Goal: Task Accomplishment & Management: Use online tool/utility

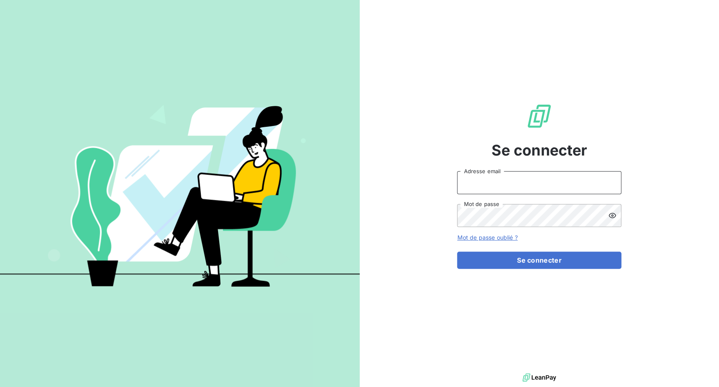
click at [505, 186] on input "Adresse email" at bounding box center [539, 182] width 164 height 23
drag, startPoint x: 486, startPoint y: 180, endPoint x: 509, endPoint y: 182, distance: 23.1
click at [509, 182] on input "admin@3dcelo" at bounding box center [539, 182] width 164 height 23
type input "admin@lpgspain"
click at [457, 252] on button "Se connecter" at bounding box center [539, 260] width 164 height 17
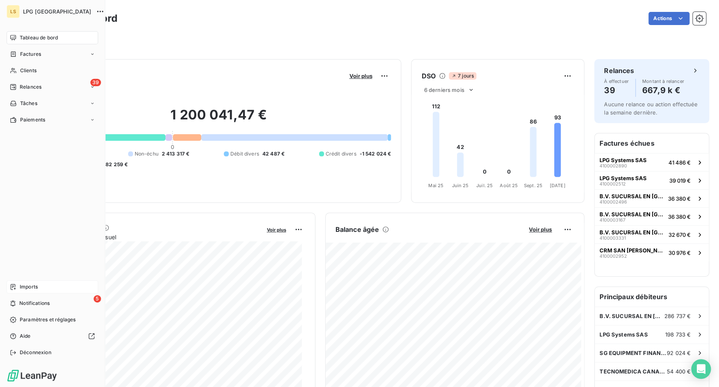
click at [15, 285] on icon at bounding box center [13, 287] width 5 height 6
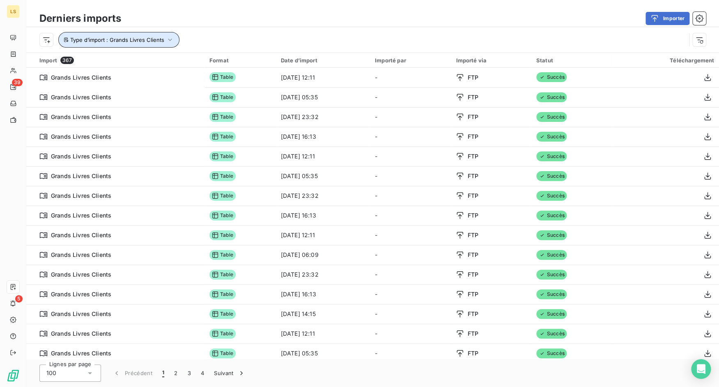
click at [147, 45] on button "Type d’import : Grands Livres Clients" at bounding box center [118, 40] width 121 height 16
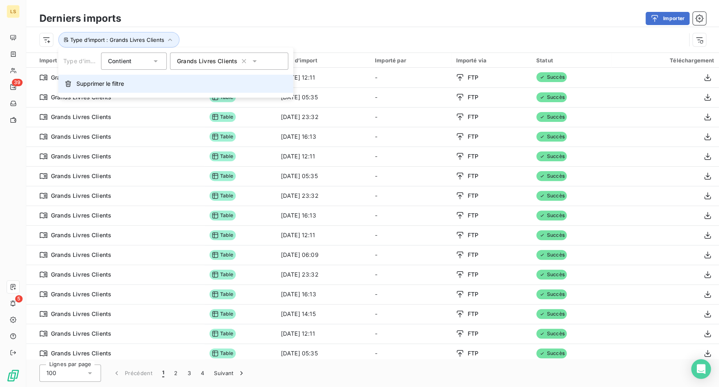
click at [126, 83] on button "Supprimer le filtre" at bounding box center [175, 84] width 235 height 18
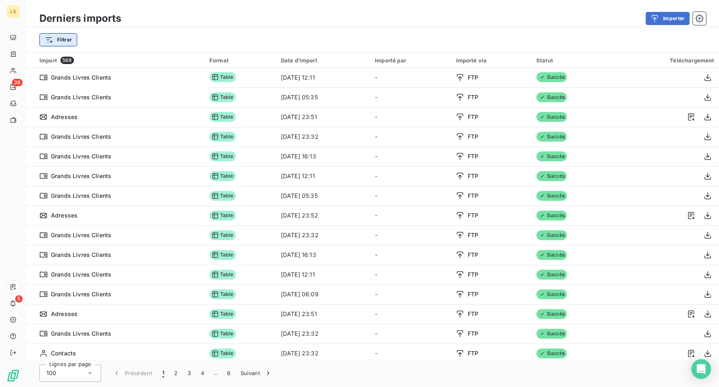
click at [65, 41] on html "LS 39 5 Derniers imports Importer Filtrer Import 568 Format Date d’import Impor…" at bounding box center [359, 193] width 719 height 387
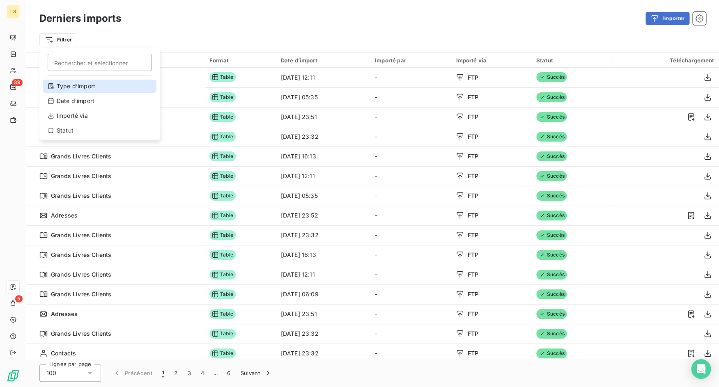
click at [86, 91] on div "Type d’import" at bounding box center [100, 86] width 114 height 13
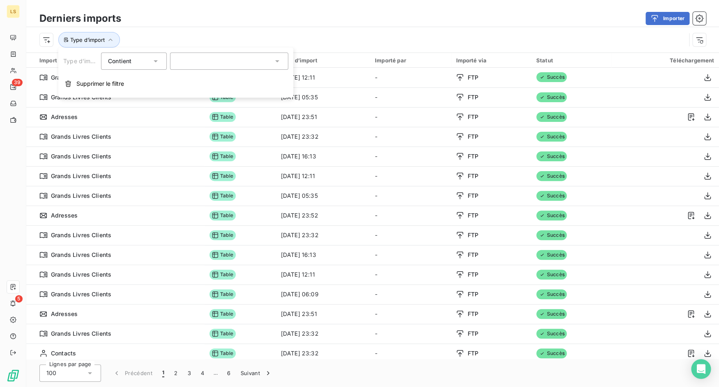
click at [202, 66] on div at bounding box center [229, 61] width 118 height 17
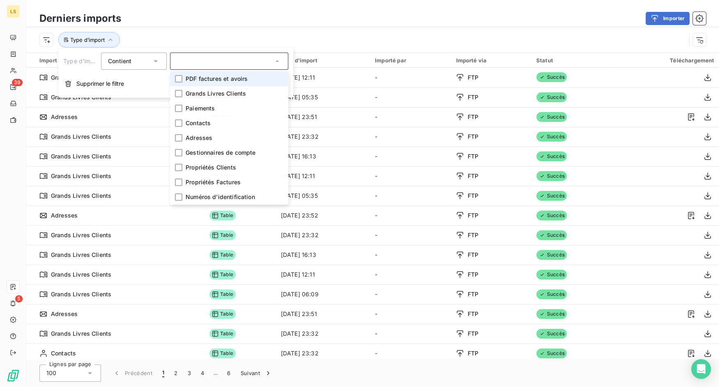
click at [202, 78] on span "PDF factures et avoirs" at bounding box center [217, 79] width 62 height 8
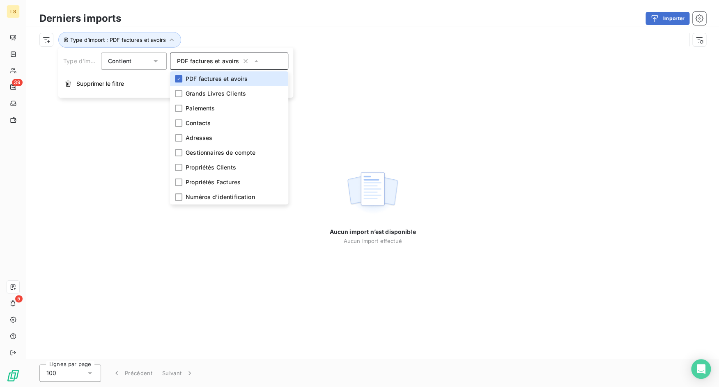
click at [244, 19] on div "Importer" at bounding box center [418, 18] width 575 height 13
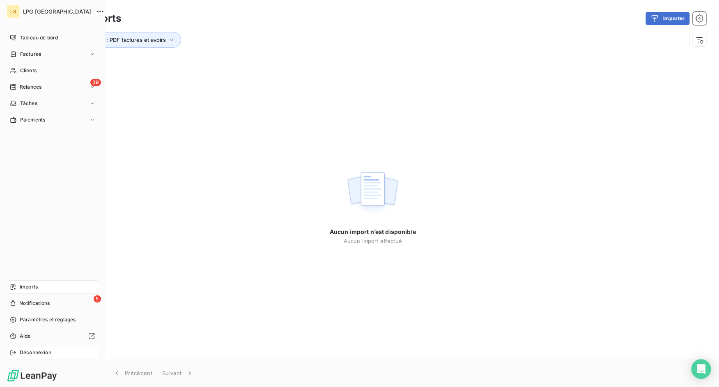
click at [14, 351] on icon at bounding box center [12, 352] width 5 height 5
